Goal: Transaction & Acquisition: Subscribe to service/newsletter

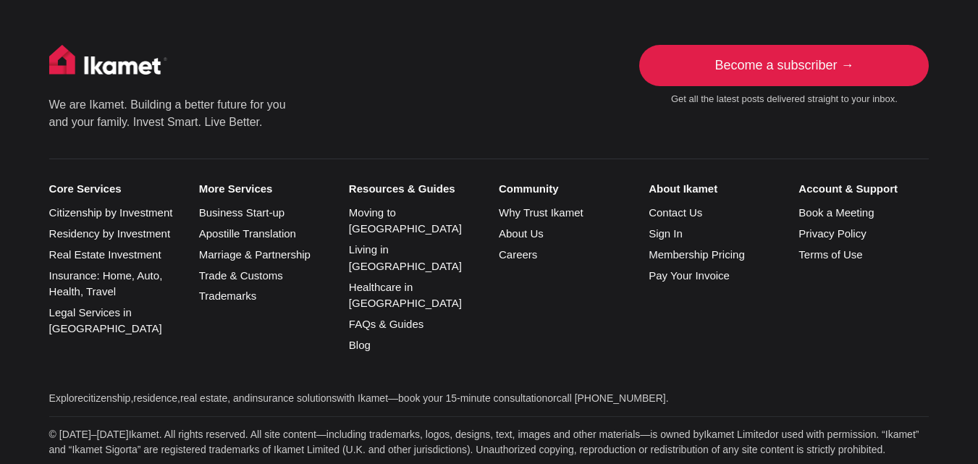
scroll to position [791, 0]
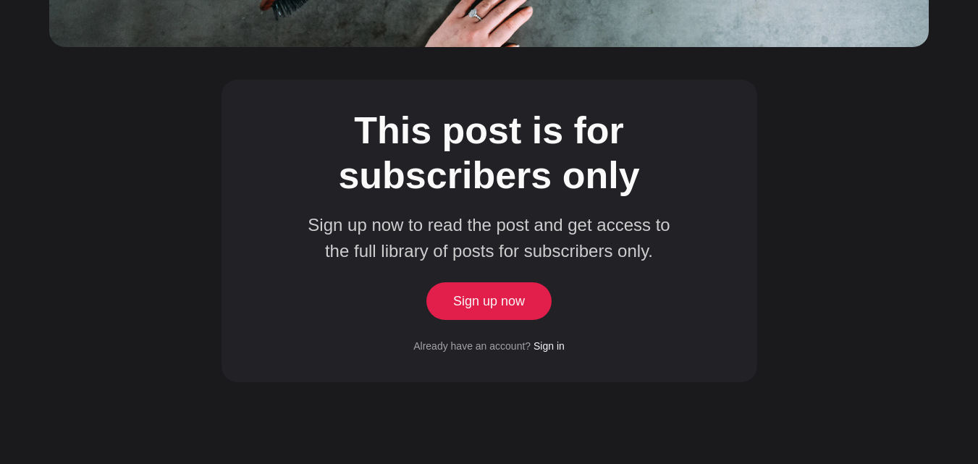
click at [468, 287] on link "Sign up now" at bounding box center [489, 301] width 119 height 38
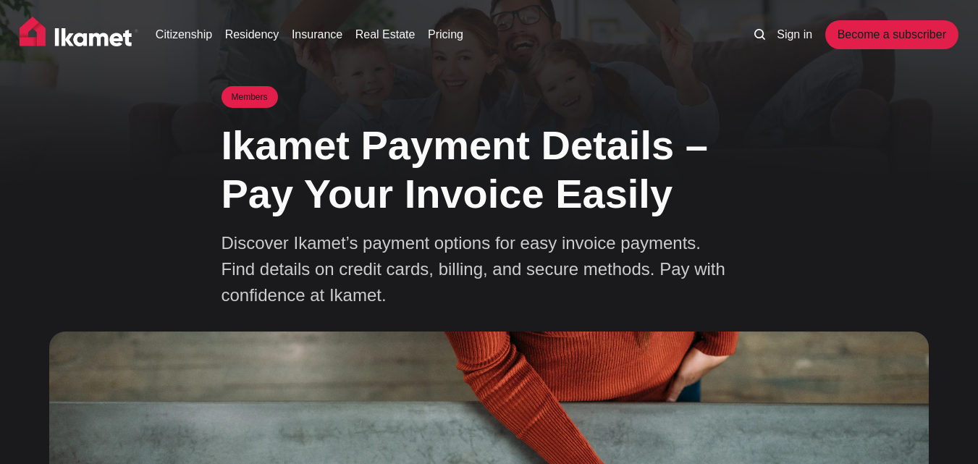
scroll to position [791, 0]
